Goal: Transaction & Acquisition: Purchase product/service

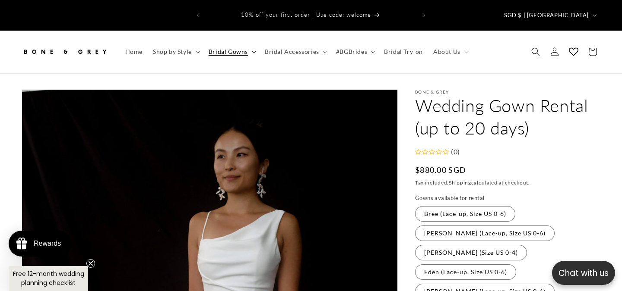
click at [249, 43] on summary "Bridal Gowns" at bounding box center [231, 52] width 56 height 18
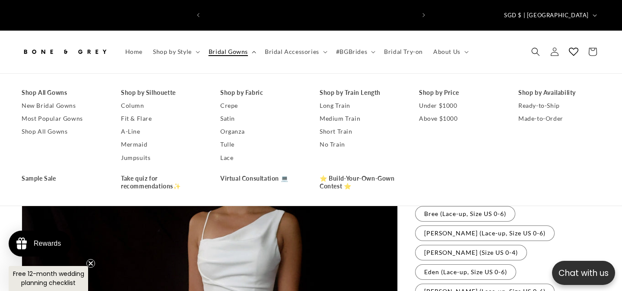
scroll to position [0, 210]
click at [328, 138] on link "No Train" at bounding box center [360, 144] width 82 height 13
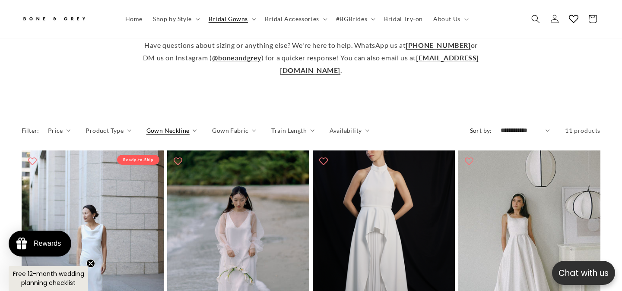
scroll to position [0, 210]
click at [184, 126] on span "Gown Neckline" at bounding box center [167, 130] width 43 height 9
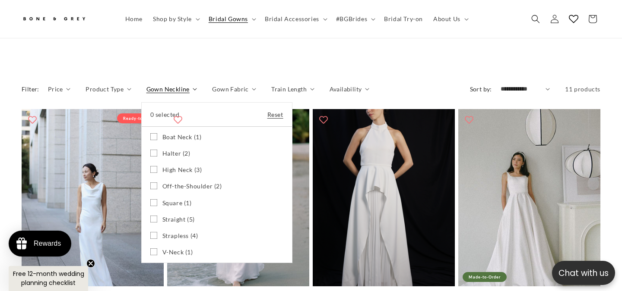
scroll to position [386, 0]
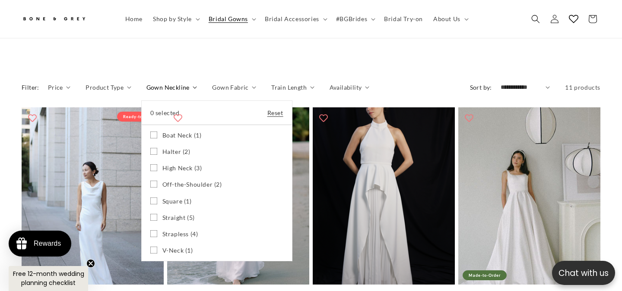
click at [152, 247] on icon at bounding box center [153, 250] width 7 height 7
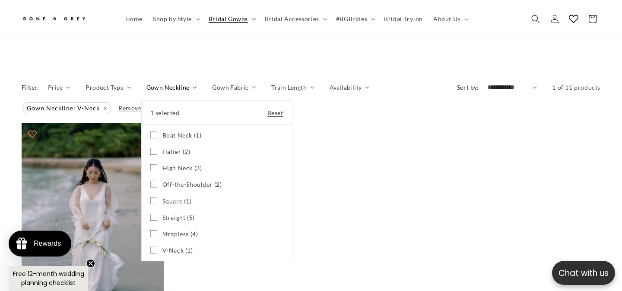
click at [153, 214] on icon at bounding box center [153, 217] width 7 height 7
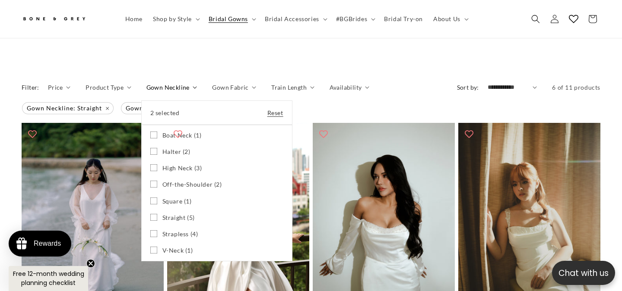
click at [153, 198] on icon at bounding box center [153, 201] width 7 height 7
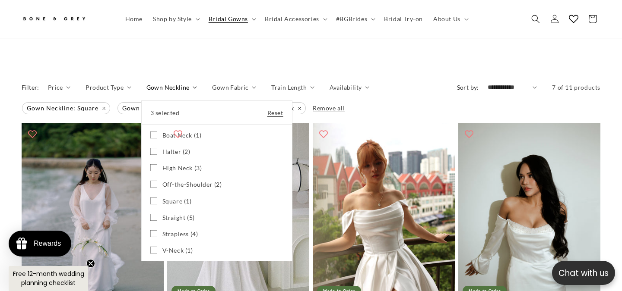
click at [154, 127] on label "Boat Neck (1) Boat Neck (1 product)" at bounding box center [216, 135] width 133 height 16
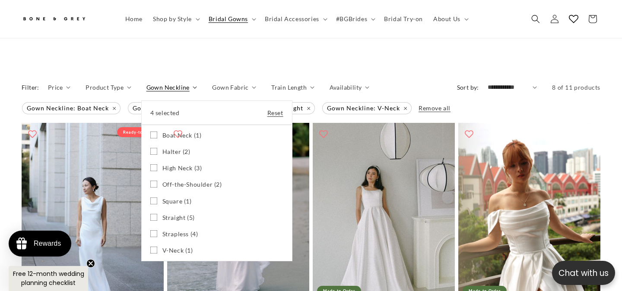
scroll to position [0, 210]
click at [197, 83] on summary "Gown Neckline" at bounding box center [171, 87] width 51 height 9
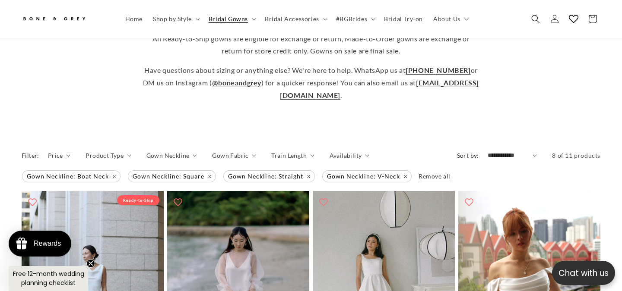
scroll to position [375, 0]
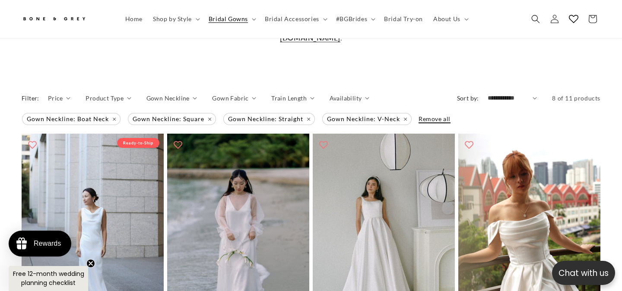
click at [421, 115] on span "Remove all" at bounding box center [434, 118] width 32 height 7
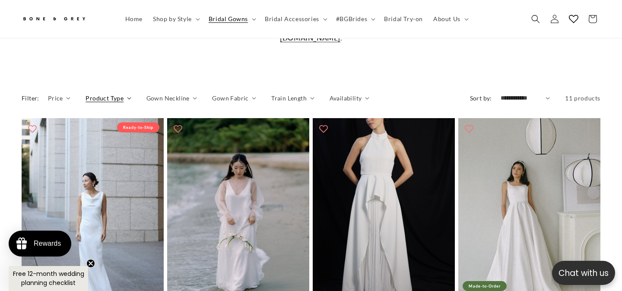
scroll to position [0, 420]
click at [118, 94] on span "Product Type" at bounding box center [104, 98] width 38 height 9
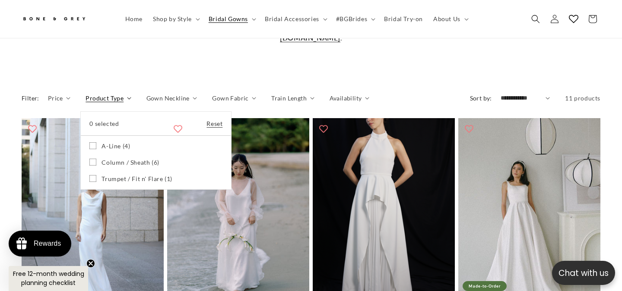
click at [131, 94] on summary "Product Type" at bounding box center [107, 98] width 45 height 9
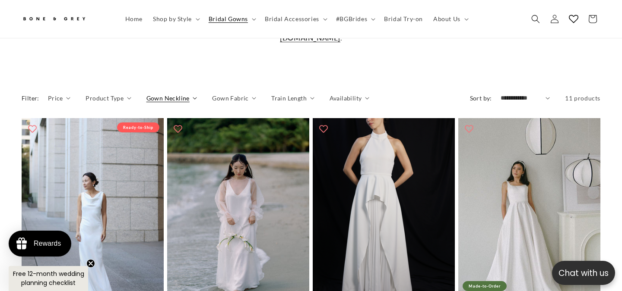
click at [192, 94] on summary "Gown Neckline" at bounding box center [171, 98] width 51 height 9
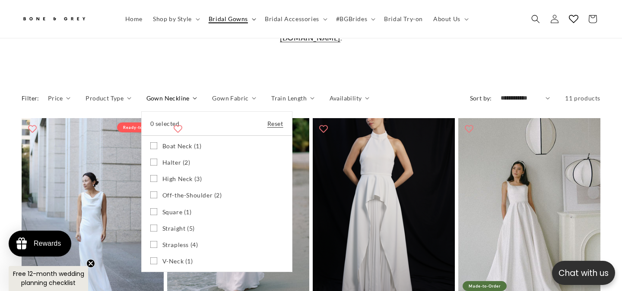
scroll to position [0, 0]
click at [249, 19] on summary "Bridal Gowns" at bounding box center [231, 19] width 56 height 18
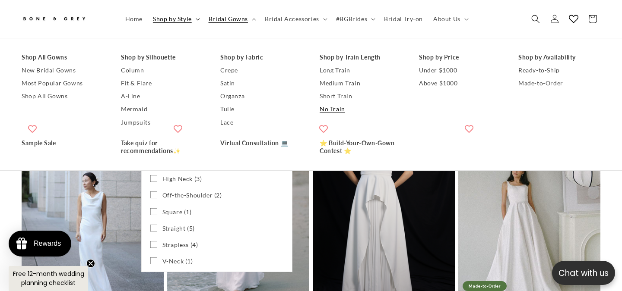
click at [193, 20] on summary "Shop by Style" at bounding box center [176, 19] width 56 height 18
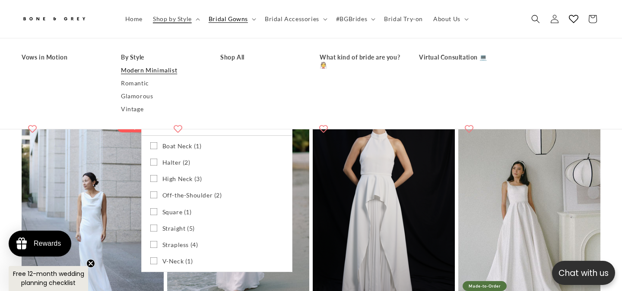
click at [156, 66] on link "Modern Minimalist" at bounding box center [162, 70] width 82 height 13
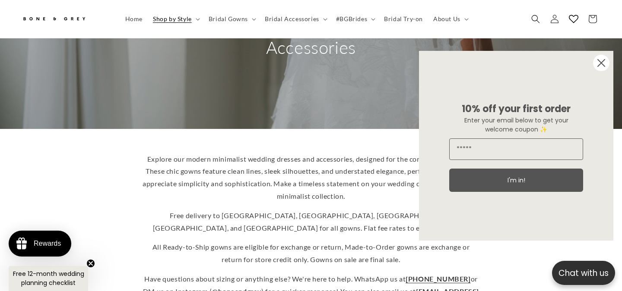
scroll to position [123, 0]
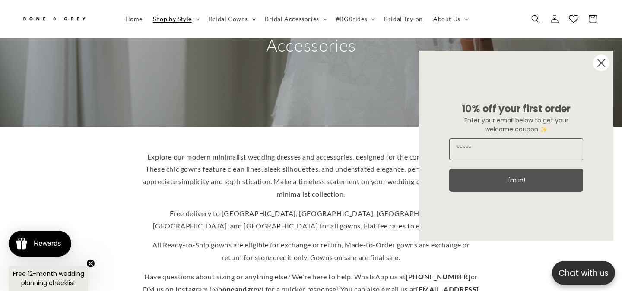
click at [601, 66] on circle "Close dialog" at bounding box center [601, 63] width 16 height 16
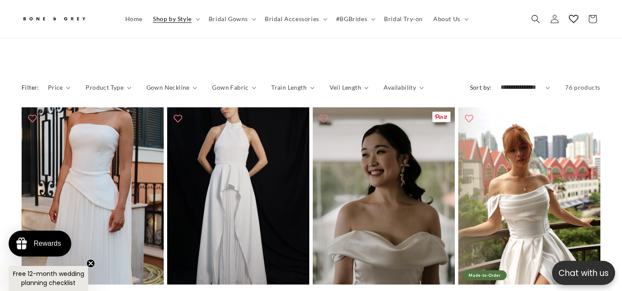
scroll to position [399, 0]
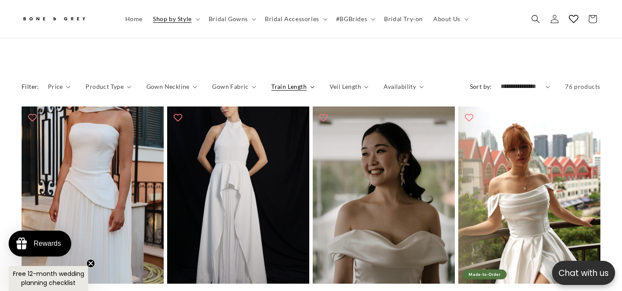
click at [278, 82] on span "Train Length" at bounding box center [288, 86] width 35 height 9
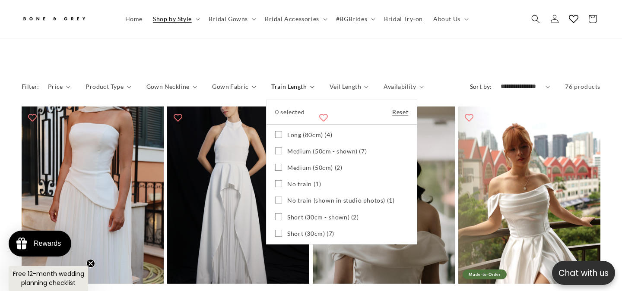
click at [276, 197] on icon at bounding box center [278, 200] width 7 height 7
click at [275, 176] on label "No train (1) No train (1 product)" at bounding box center [341, 184] width 133 height 16
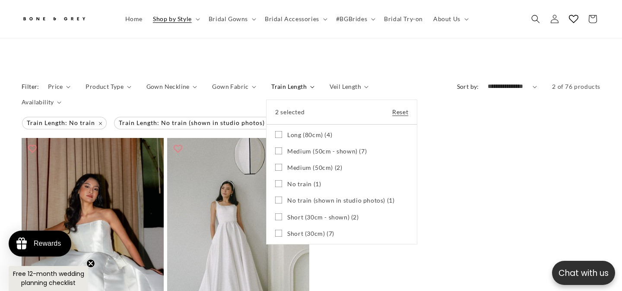
click at [275, 214] on icon at bounding box center [278, 217] width 7 height 7
click at [275, 230] on icon at bounding box center [278, 233] width 7 height 7
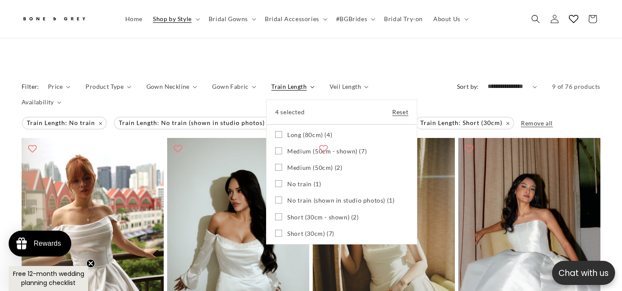
click at [271, 90] on summary "Train Length" at bounding box center [292, 86] width 43 height 9
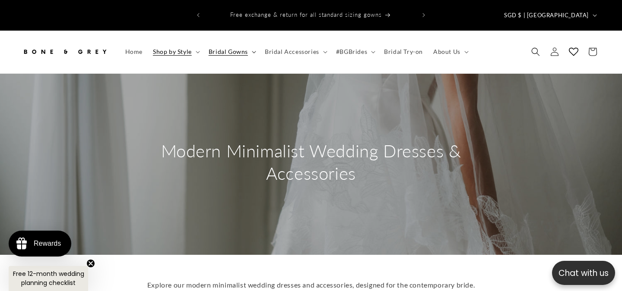
click at [228, 48] on span "Bridal Gowns" at bounding box center [228, 52] width 39 height 8
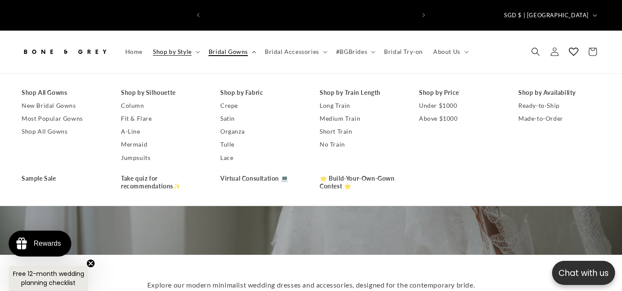
scroll to position [0, 420]
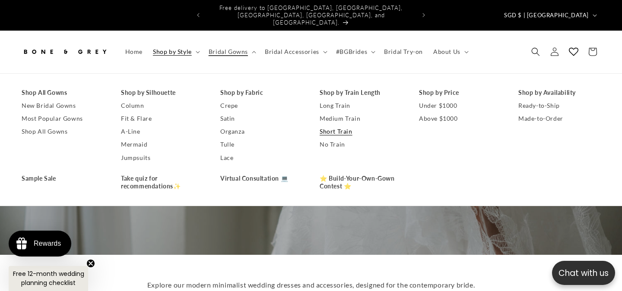
click at [339, 125] on link "Short Train" at bounding box center [360, 131] width 82 height 13
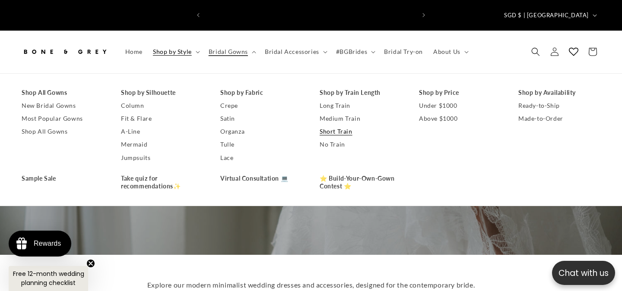
scroll to position [0, 0]
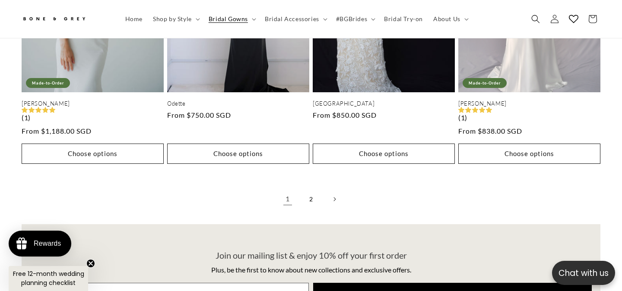
scroll to position [1868, 0]
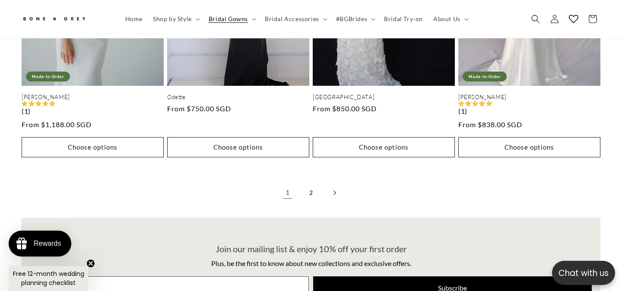
click at [335, 190] on icon "Next page" at bounding box center [334, 192] width 3 height 5
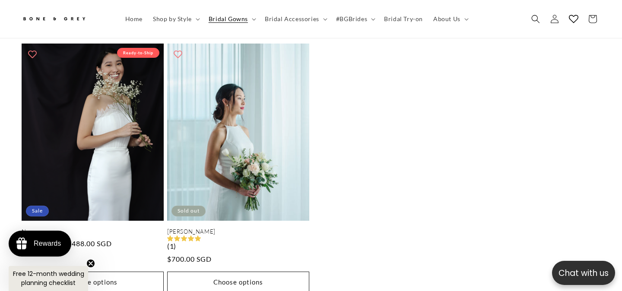
scroll to position [487, 0]
